Goal: Transaction & Acquisition: Book appointment/travel/reservation

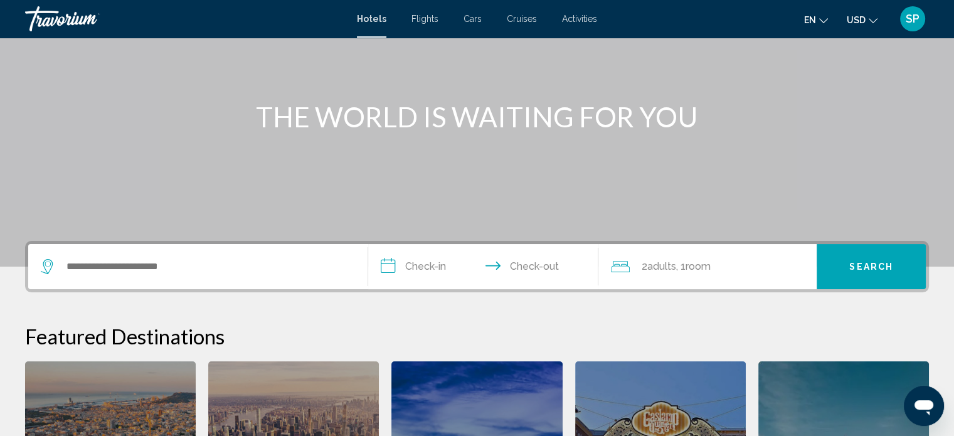
scroll to position [125, 0]
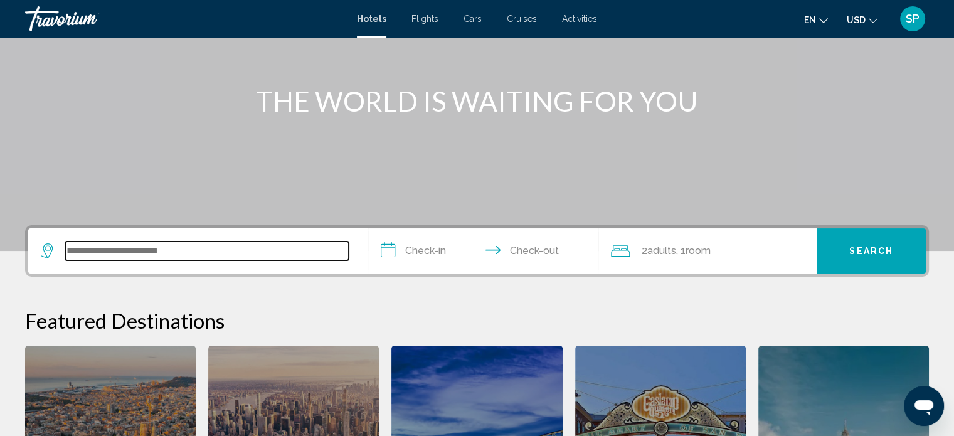
click at [158, 252] on input "Search widget" at bounding box center [206, 250] width 283 height 19
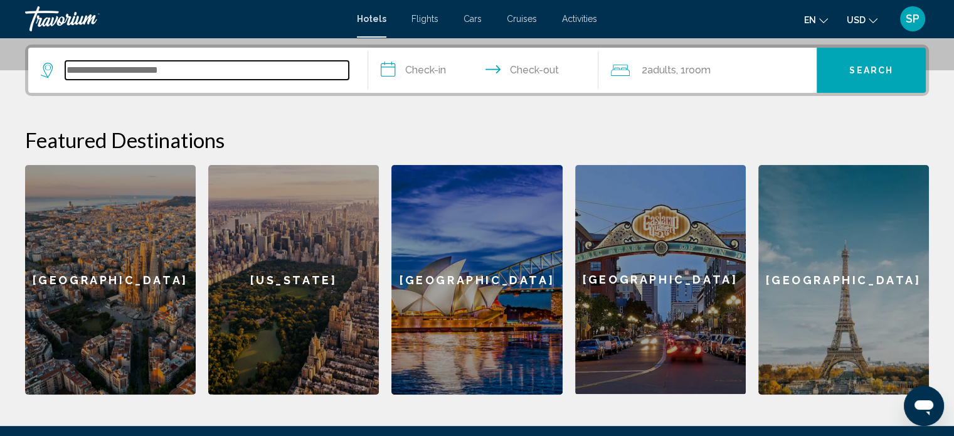
scroll to position [309, 0]
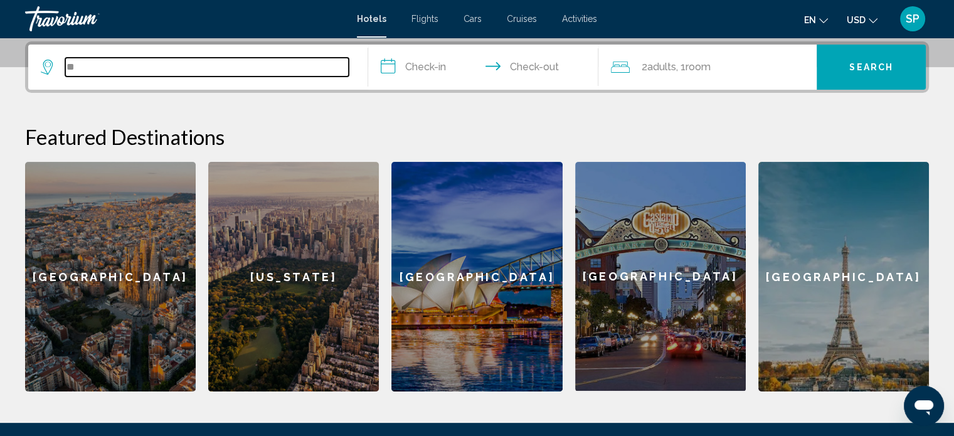
type input "*"
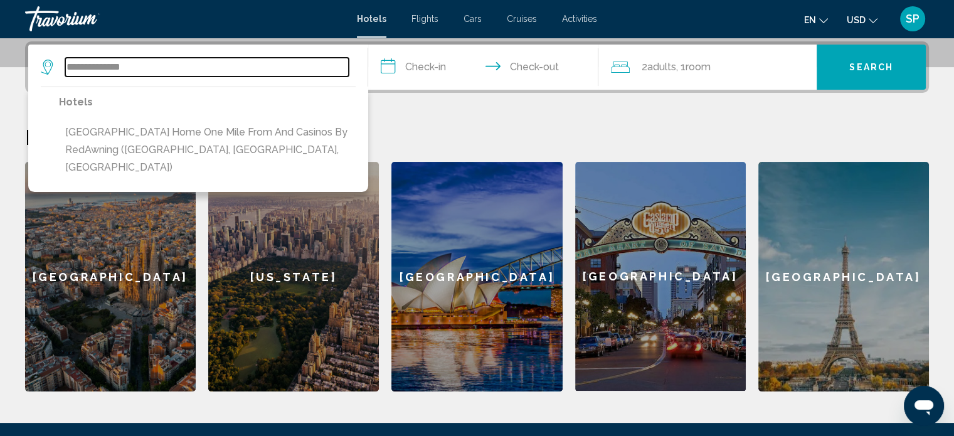
type input "**********"
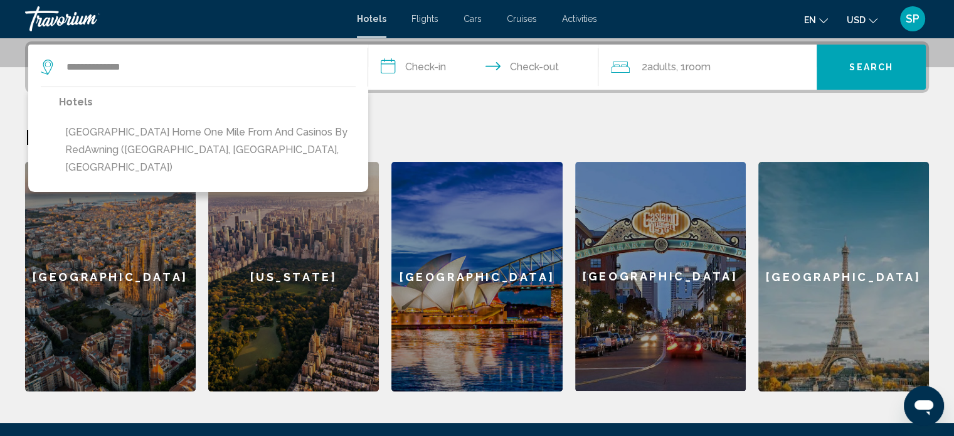
click at [434, 76] on input "**********" at bounding box center [486, 69] width 236 height 49
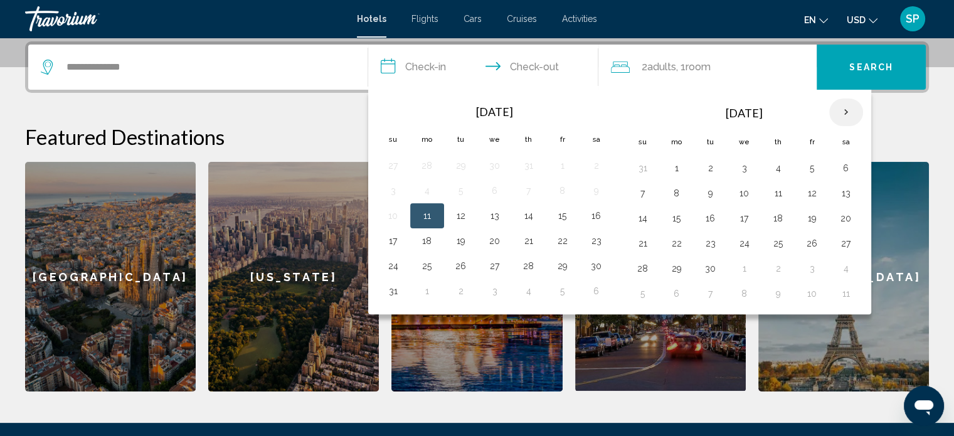
click at [831, 117] on th "Next month" at bounding box center [846, 112] width 34 height 28
click at [833, 116] on th "Next month" at bounding box center [846, 112] width 34 height 28
click at [710, 263] on button "30" at bounding box center [710, 269] width 20 height 18
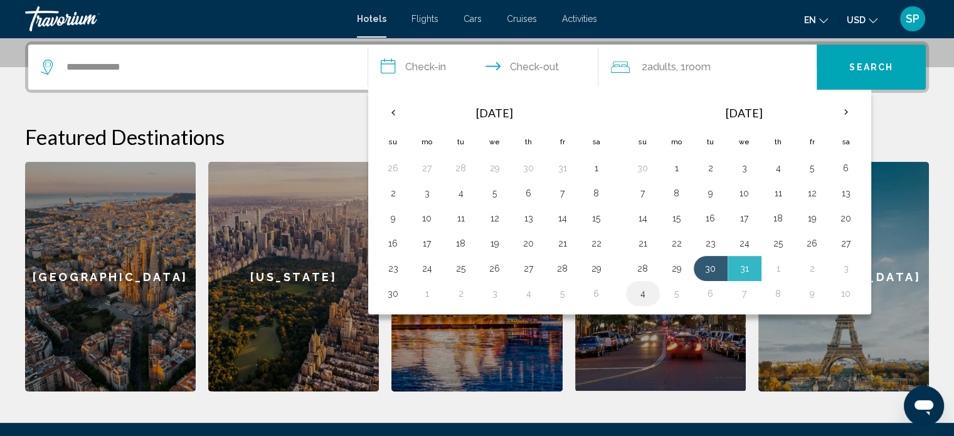
click at [645, 288] on button "4" at bounding box center [643, 294] width 20 height 18
type input "**********"
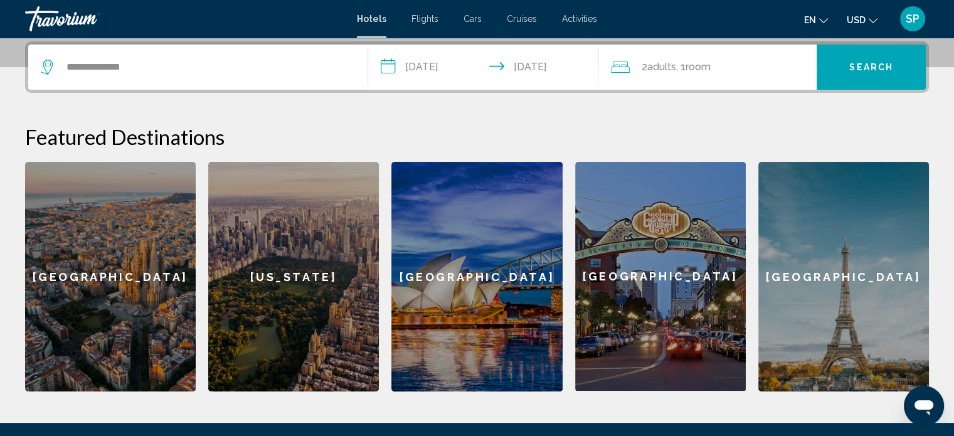
click at [710, 64] on span "Room" at bounding box center [697, 67] width 25 height 12
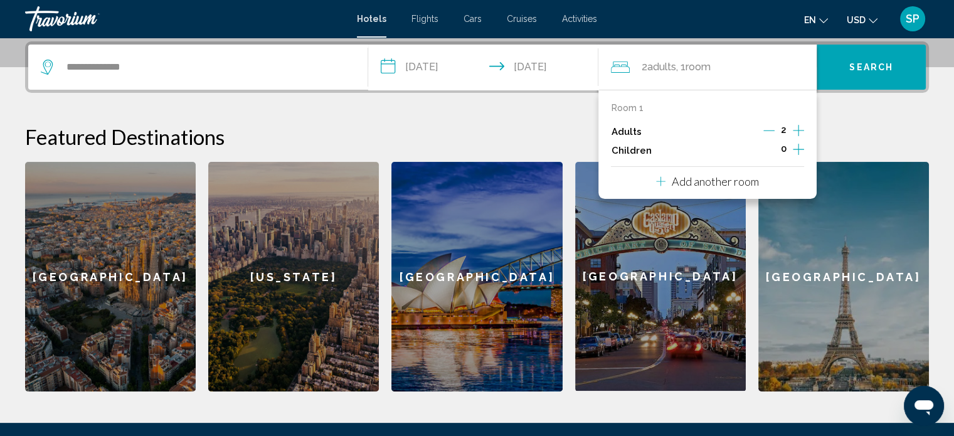
click at [798, 132] on icon "Increment adults" at bounding box center [798, 130] width 11 height 11
click at [783, 147] on span "0" at bounding box center [784, 149] width 6 height 10
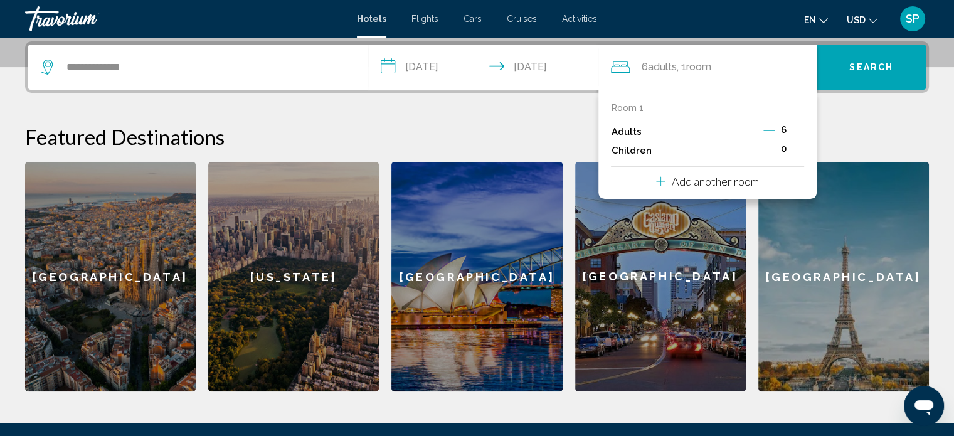
click at [768, 132] on icon "Decrement adults" at bounding box center [768, 130] width 11 height 11
click at [795, 130] on icon "Increment adults" at bounding box center [798, 130] width 11 height 15
click at [767, 128] on icon "Decrement adults" at bounding box center [768, 130] width 11 height 11
click at [768, 128] on icon "Decrement adults" at bounding box center [769, 130] width 11 height 11
click at [768, 128] on icon "Decrement adults" at bounding box center [767, 130] width 11 height 11
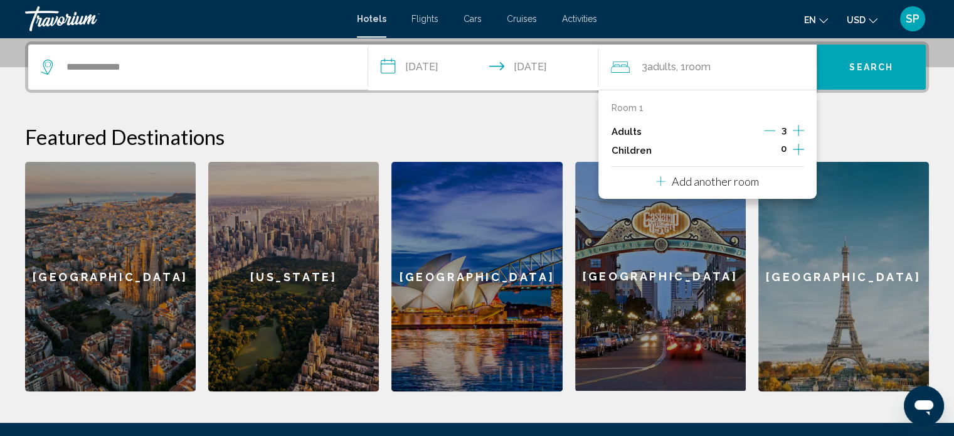
click at [768, 128] on icon "Decrement adults" at bounding box center [769, 130] width 11 height 11
click at [794, 147] on icon "Increment children" at bounding box center [798, 149] width 11 height 15
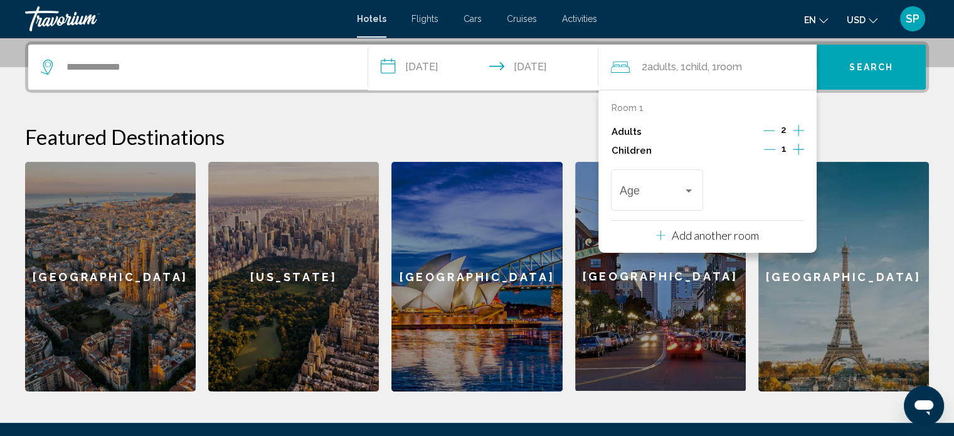
click at [796, 149] on icon "Increment children" at bounding box center [798, 149] width 11 height 11
click at [673, 198] on span "Travelers: 2 adults, 2 children" at bounding box center [650, 193] width 63 height 13
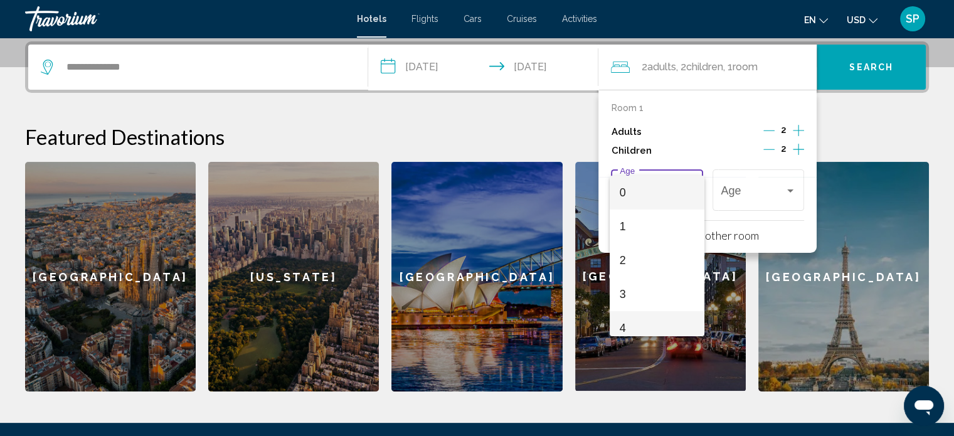
click at [631, 323] on span "4" at bounding box center [656, 328] width 75 height 34
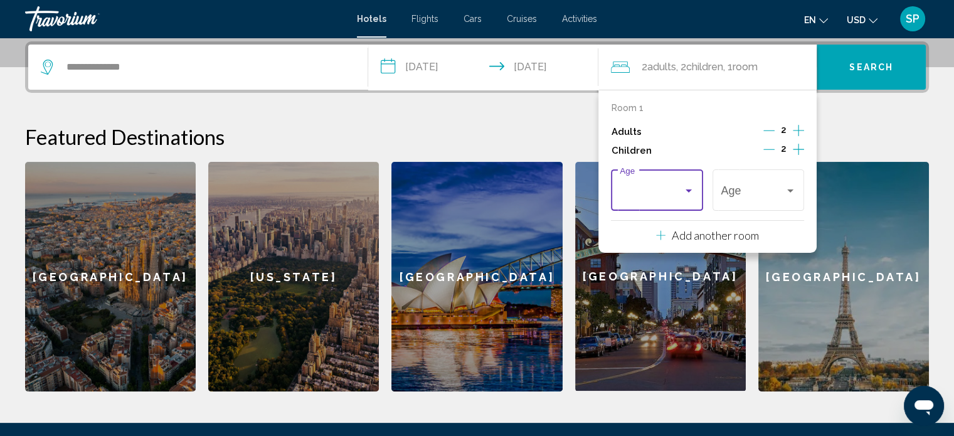
scroll to position [9, 0]
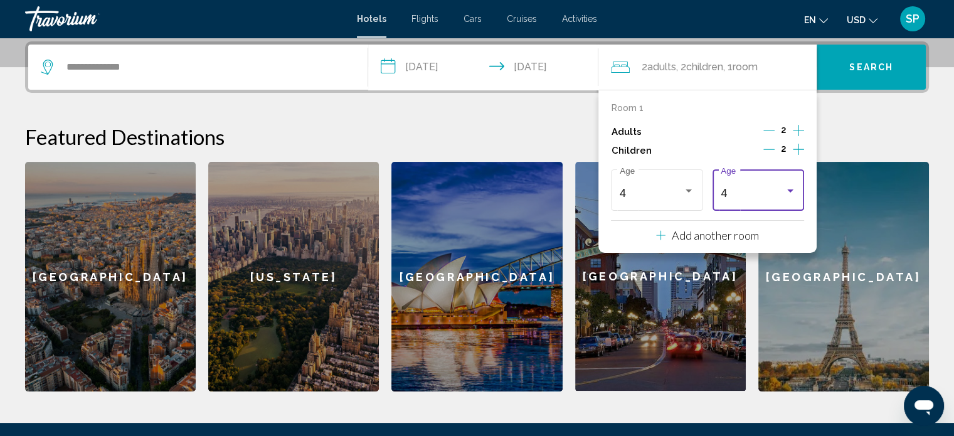
click at [784, 195] on div "4" at bounding box center [757, 193] width 75 height 13
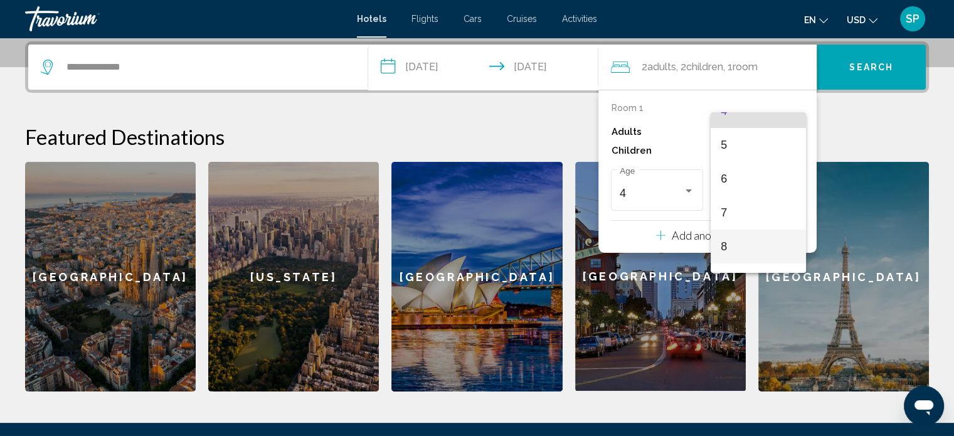
scroll to position [198, 0]
click at [741, 236] on span "9" at bounding box center [757, 236] width 75 height 34
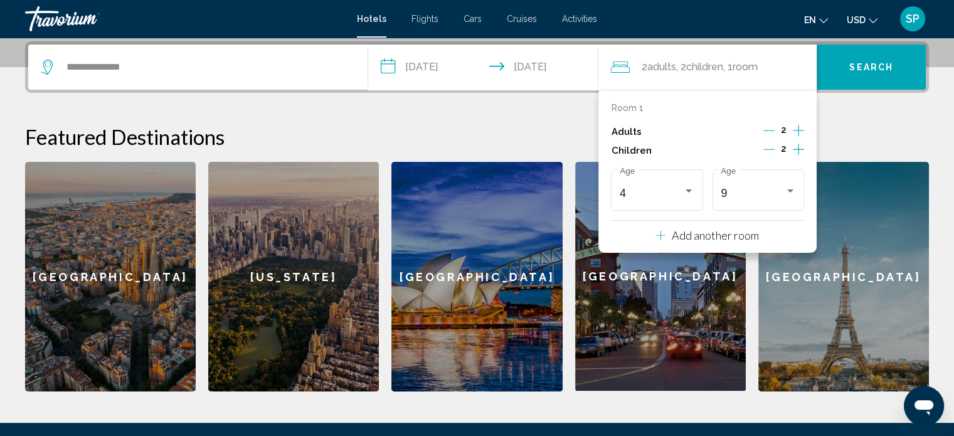
click at [710, 233] on p "Add another room" at bounding box center [715, 235] width 87 height 14
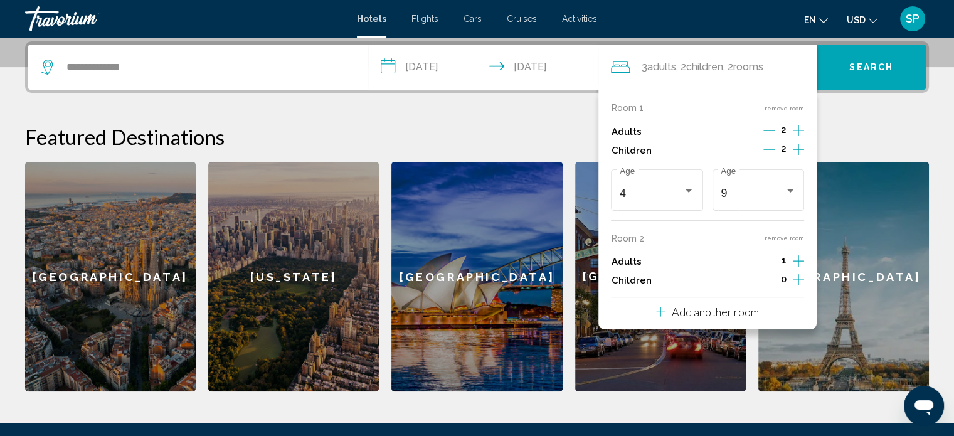
click at [795, 260] on icon "Increment adults" at bounding box center [798, 260] width 11 height 15
click at [796, 260] on icon "Increment adults" at bounding box center [798, 260] width 11 height 15
click at [796, 280] on icon "Increment children" at bounding box center [798, 279] width 11 height 15
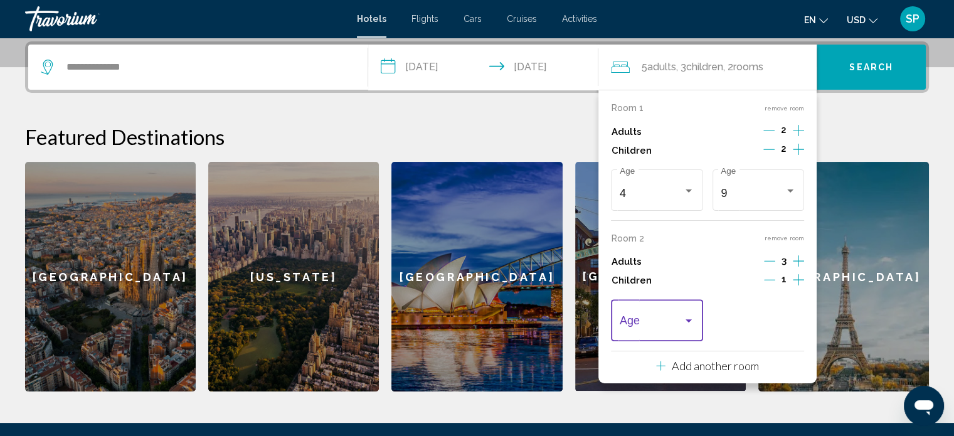
click at [674, 320] on span "Travelers: 5 adults, 3 children" at bounding box center [650, 323] width 63 height 13
click at [648, 303] on span "9" at bounding box center [656, 302] width 75 height 34
click at [682, 359] on p "Add another room" at bounding box center [715, 366] width 87 height 14
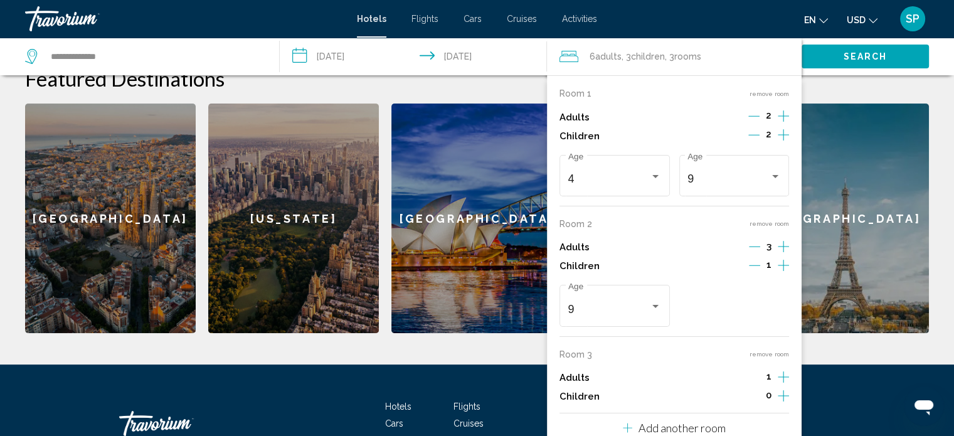
scroll to position [372, 0]
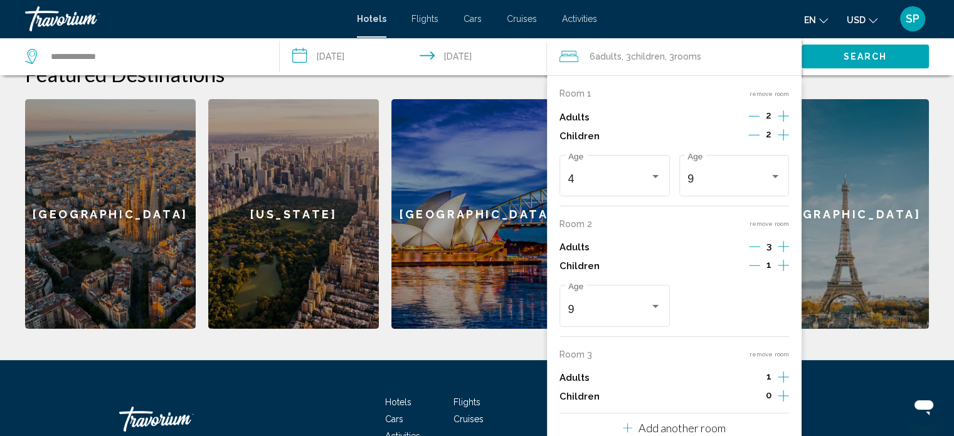
click at [780, 252] on icon "Increment adults" at bounding box center [782, 246] width 11 height 11
click at [781, 252] on icon "Increment adults" at bounding box center [782, 246] width 11 height 11
click at [757, 375] on icon "Decrement adults" at bounding box center [754, 376] width 11 height 11
click at [780, 273] on icon "Increment children" at bounding box center [782, 265] width 11 height 15
click at [781, 273] on icon "Increment children" at bounding box center [782, 265] width 11 height 15
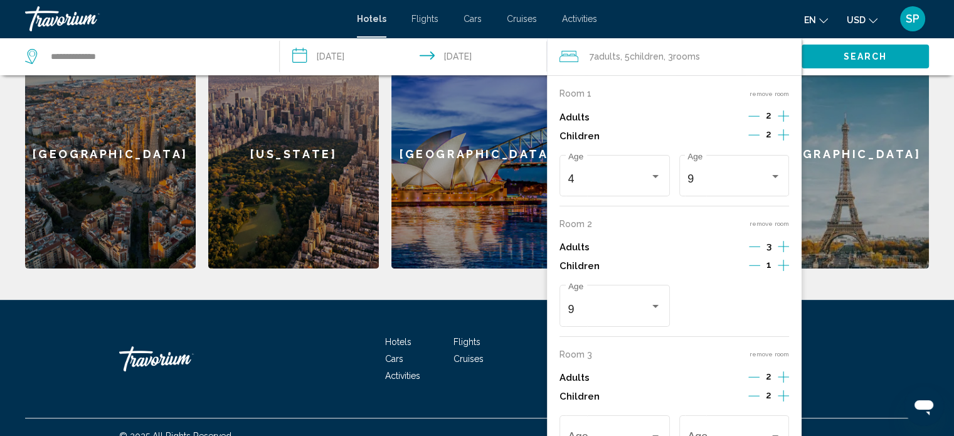
scroll to position [435, 0]
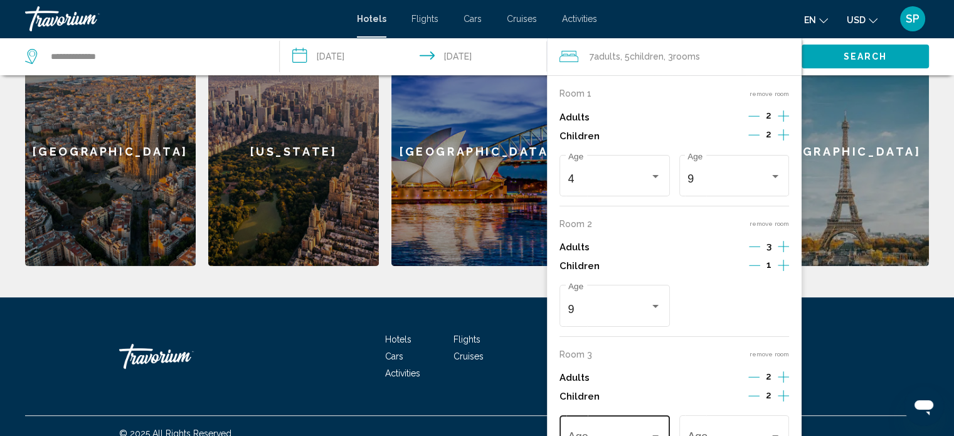
click at [625, 423] on div "Age" at bounding box center [614, 435] width 93 height 45
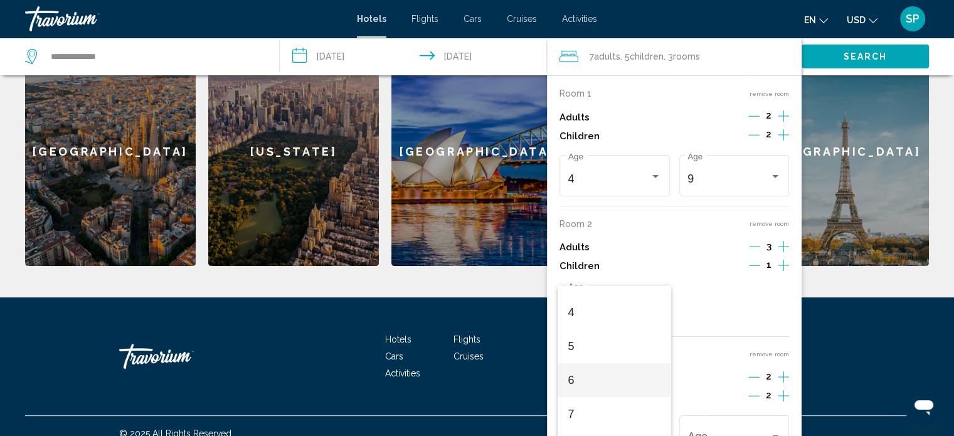
click at [618, 382] on span "6" at bounding box center [613, 380] width 93 height 34
click at [744, 418] on div "6 Age" at bounding box center [733, 435] width 93 height 45
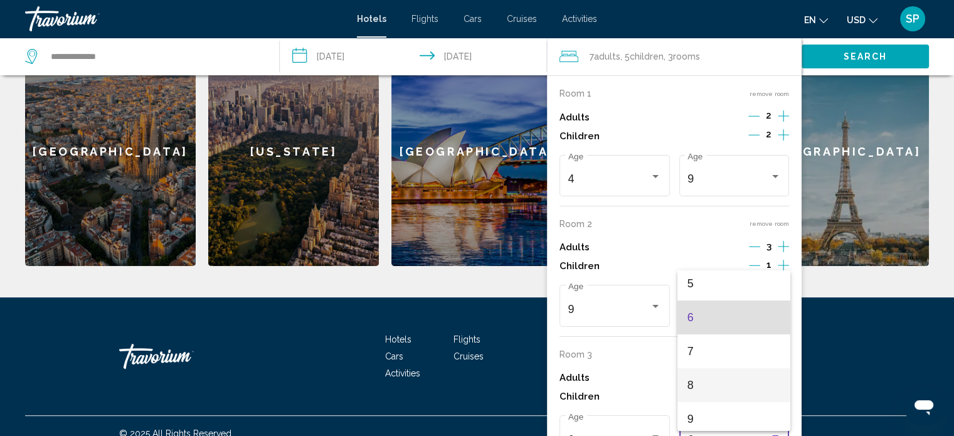
scroll to position [176, 0]
click at [720, 386] on span "8" at bounding box center [733, 383] width 93 height 34
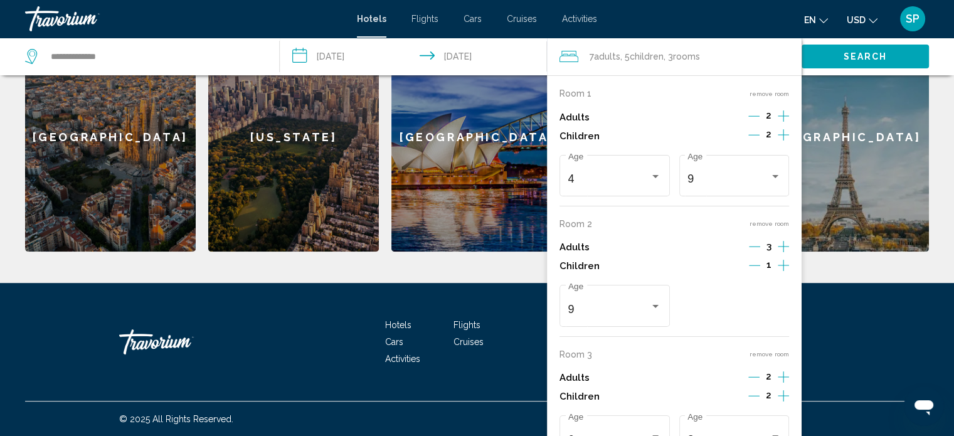
scroll to position [449, 0]
click at [850, 56] on span "Search" at bounding box center [865, 57] width 44 height 10
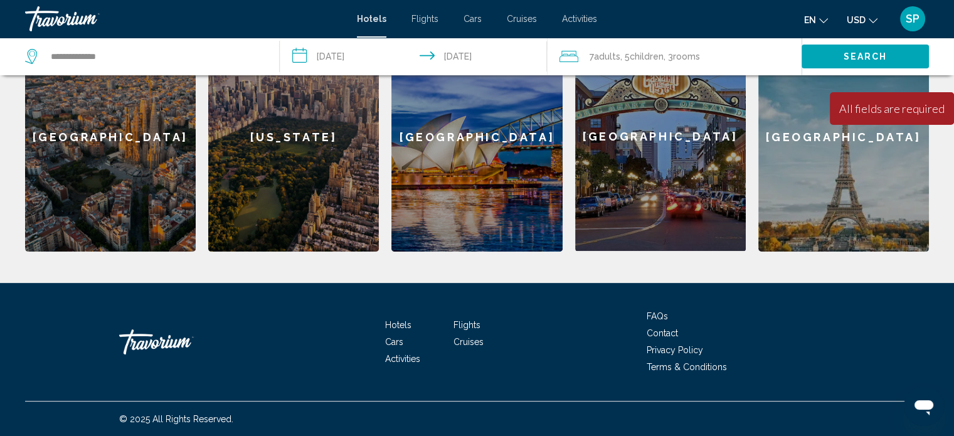
click at [720, 58] on div "7 Adult Adults , 5 Child Children , 3 Room rooms" at bounding box center [680, 57] width 242 height 18
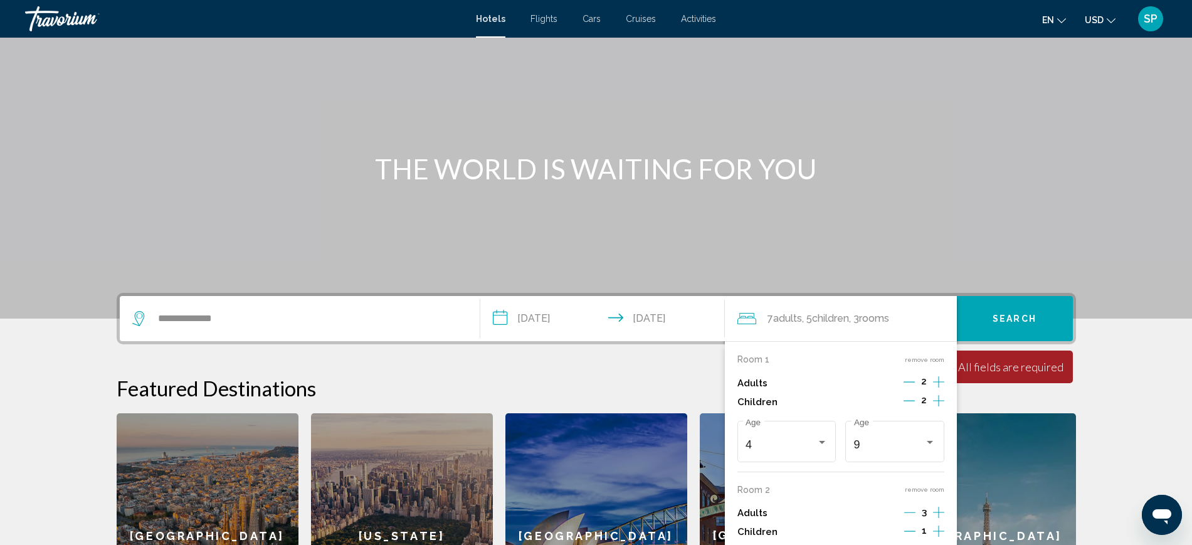
scroll to position [42, 0]
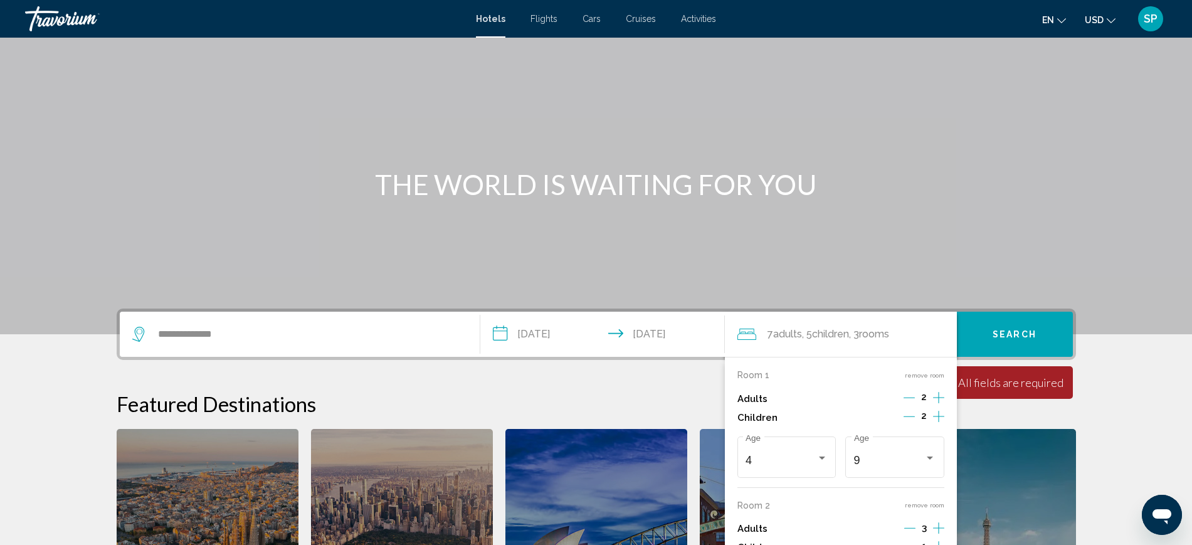
click at [962, 332] on button "Search" at bounding box center [1015, 334] width 116 height 45
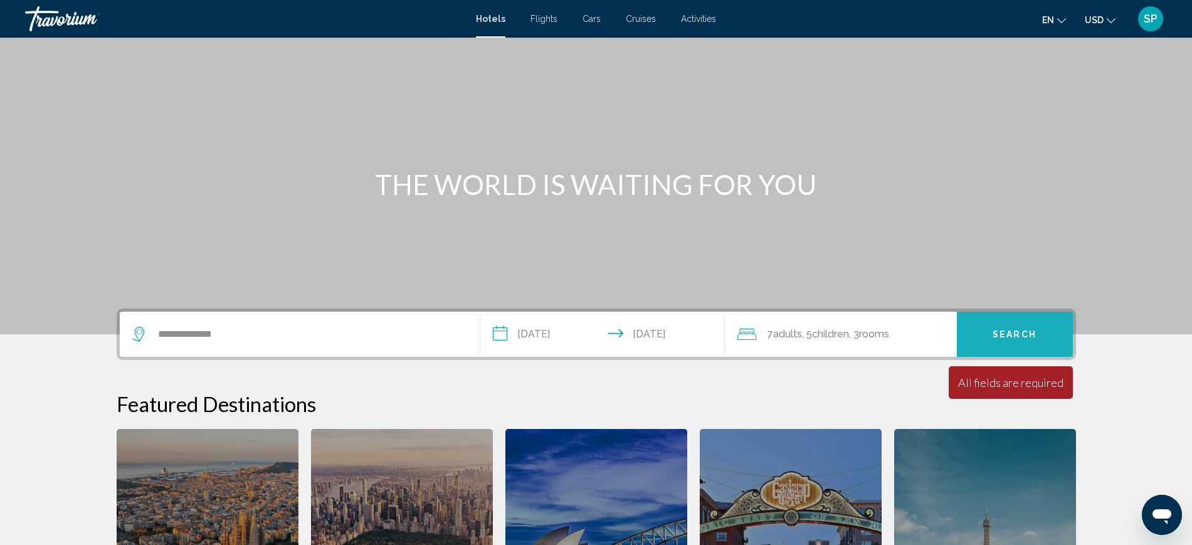
click at [962, 334] on span "Search" at bounding box center [1015, 335] width 44 height 10
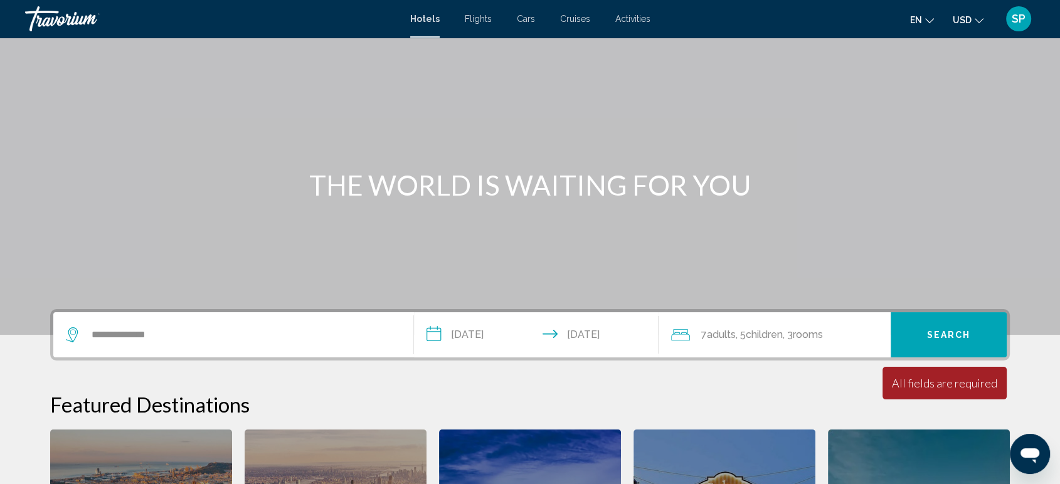
click at [943, 333] on span "Search" at bounding box center [949, 335] width 44 height 10
click at [959, 60] on div "Main content" at bounding box center [530, 147] width 1060 height 376
click at [955, 341] on button "Search" at bounding box center [948, 334] width 116 height 45
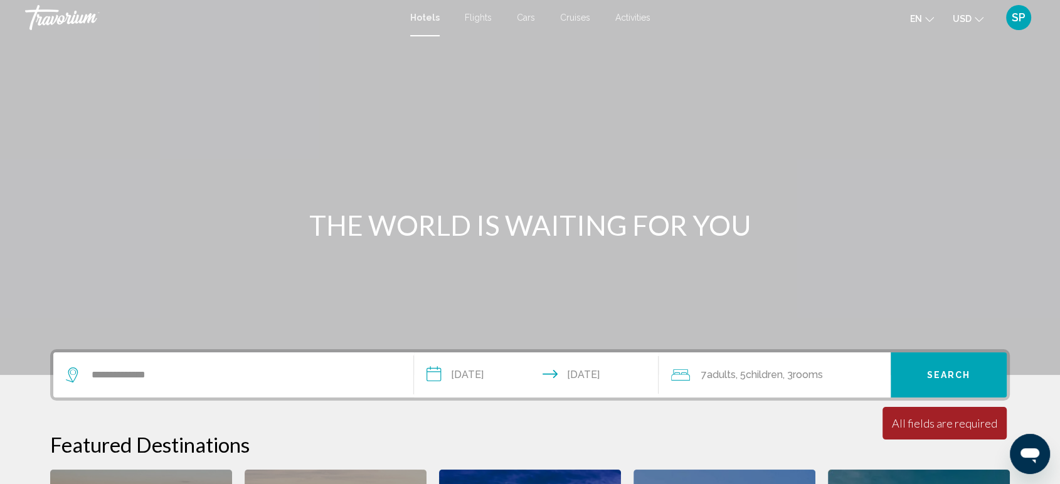
scroll to position [0, 0]
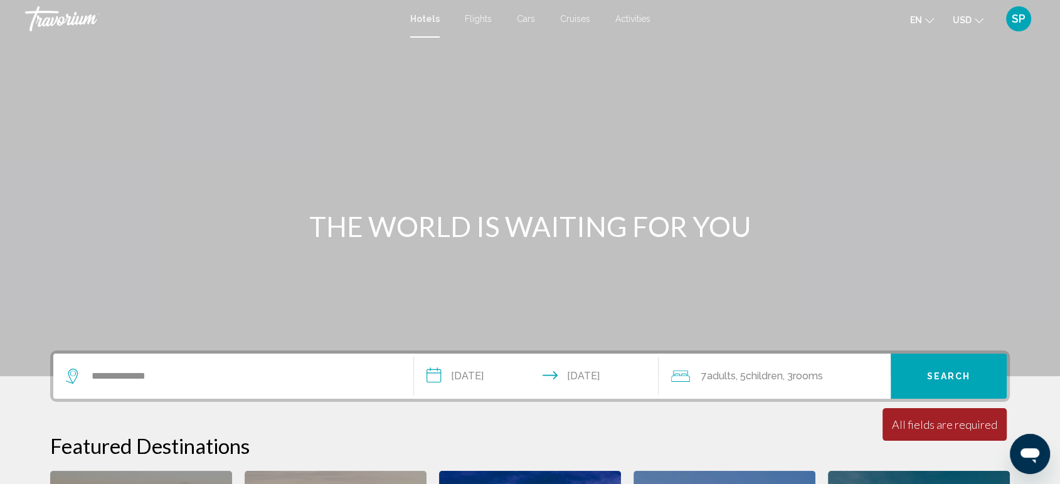
click at [70, 21] on div "Travorium" at bounding box center [87, 18] width 125 height 25
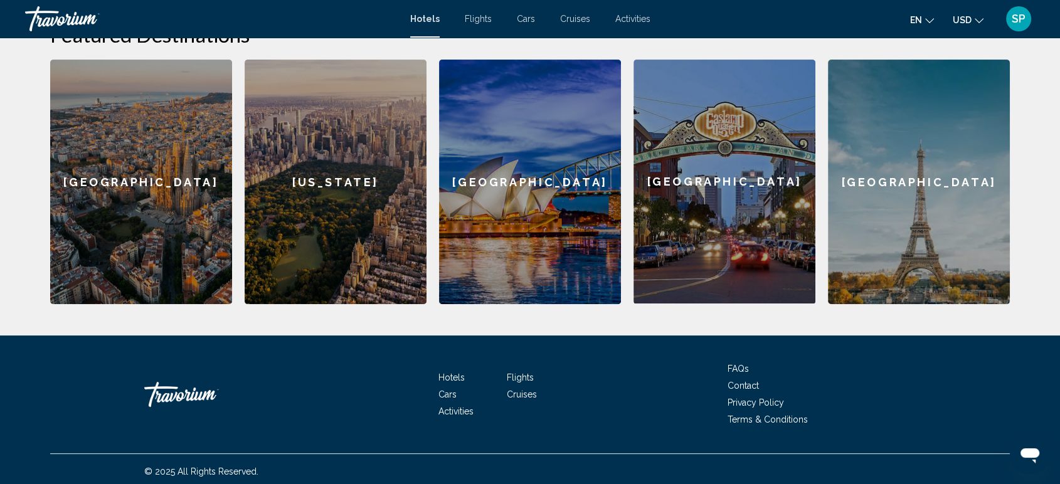
scroll to position [415, 0]
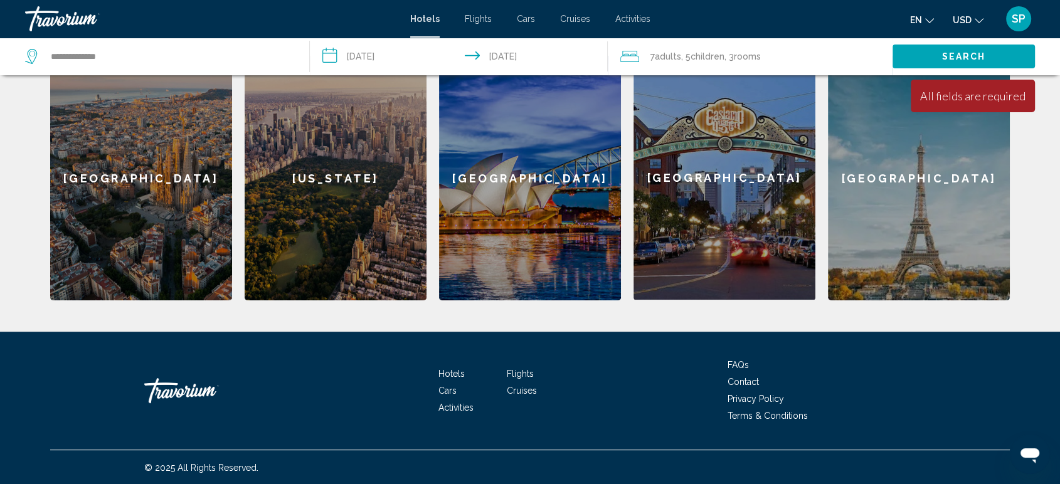
click at [710, 226] on div "[GEOGRAPHIC_DATA]" at bounding box center [724, 178] width 182 height 244
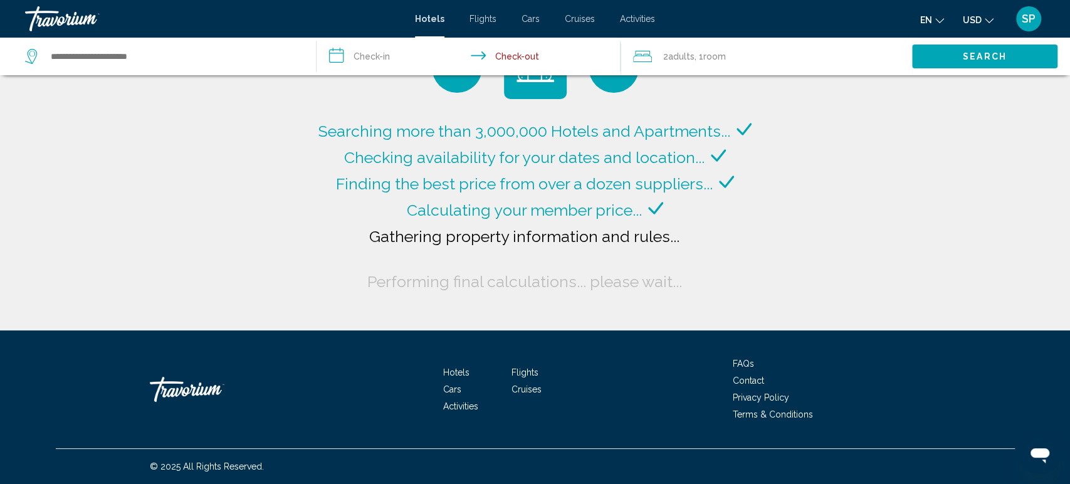
type input "**********"
